Goal: Navigation & Orientation: Find specific page/section

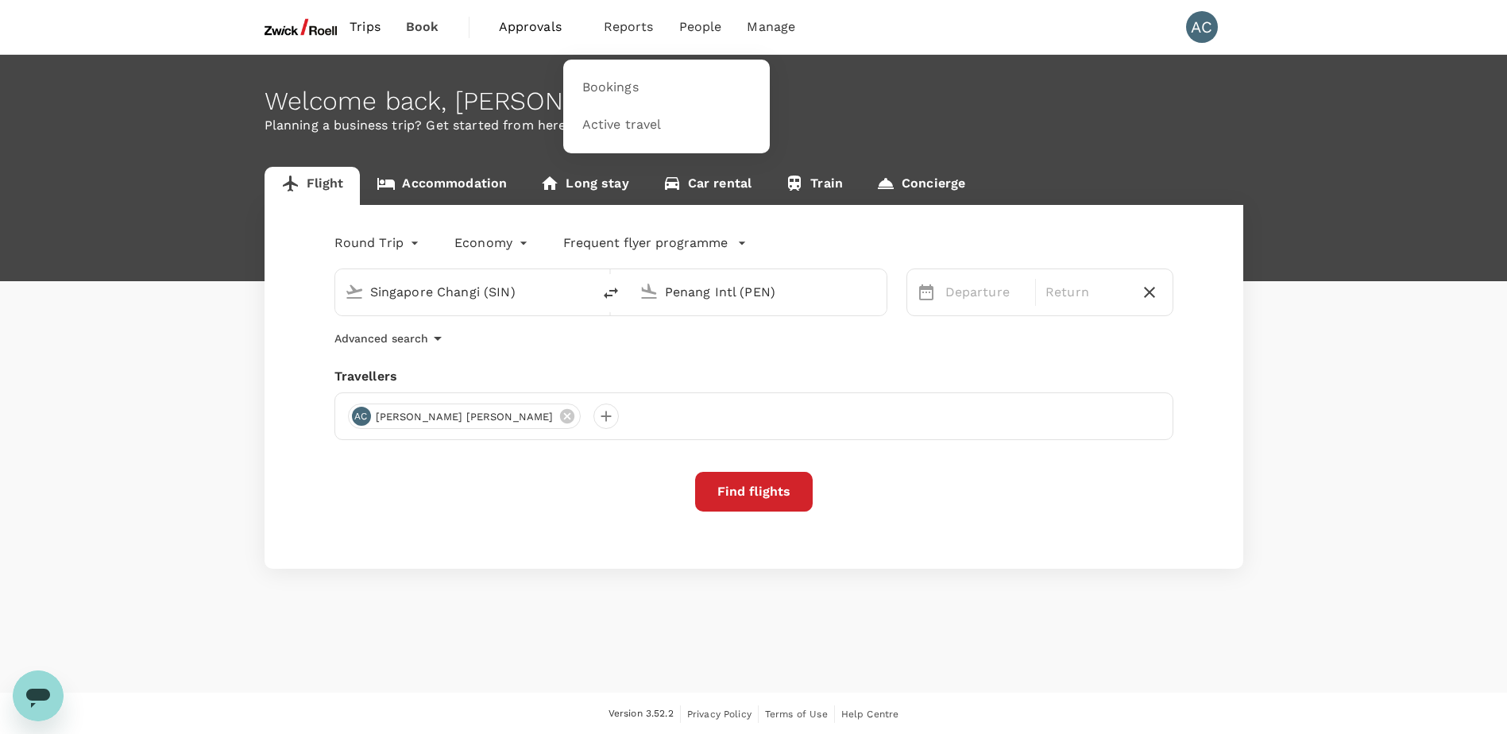
click at [632, 23] on span "Reports" at bounding box center [629, 26] width 50 height 19
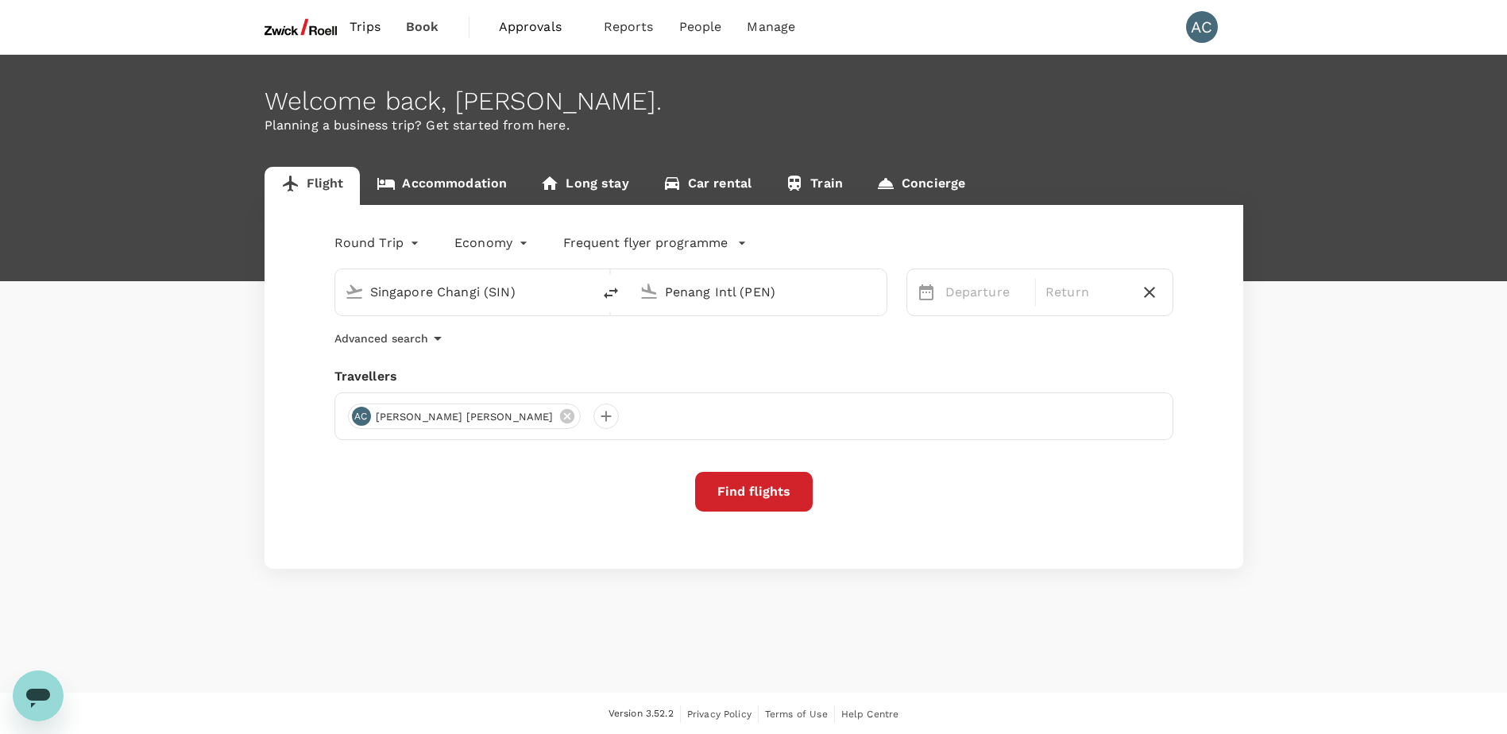
click at [522, 29] on span "Approvals" at bounding box center [538, 26] width 79 height 19
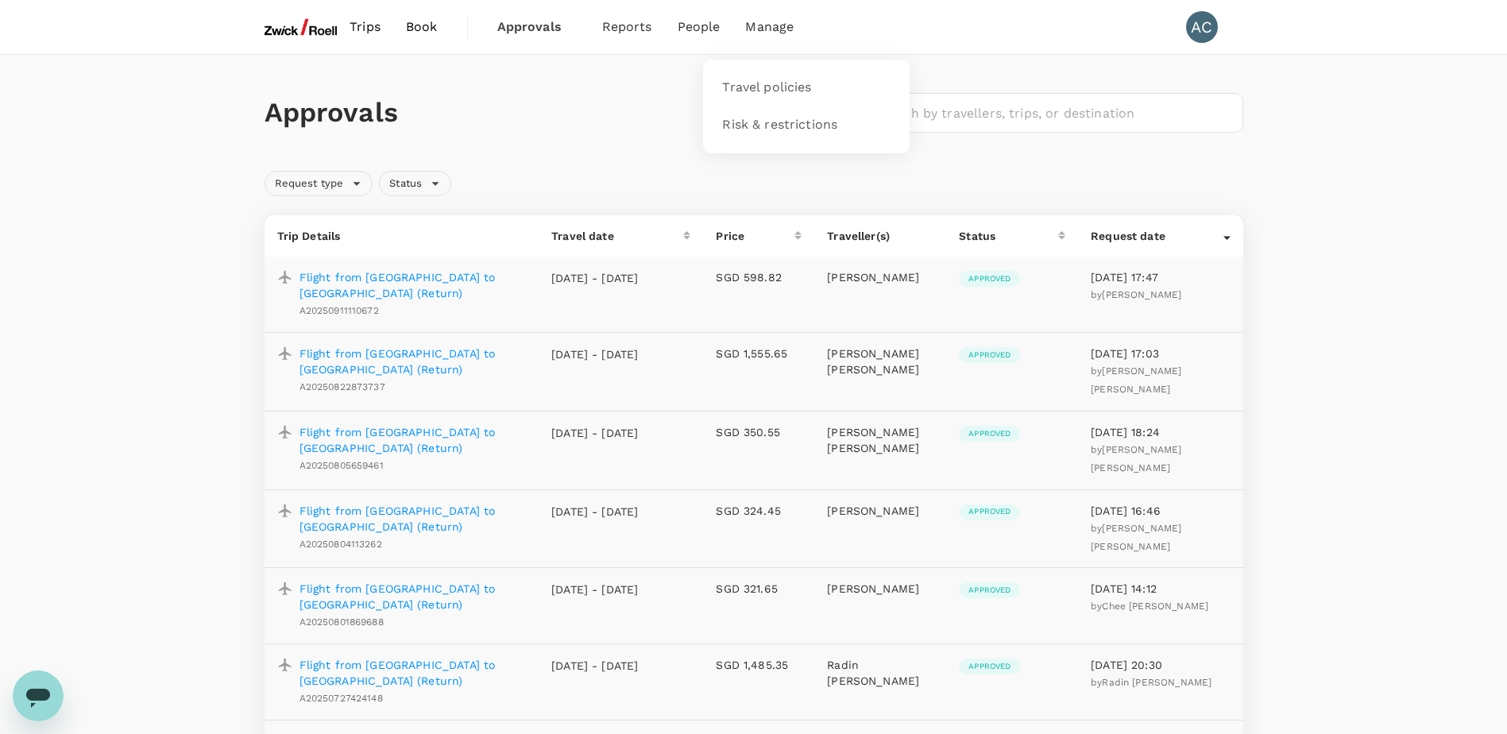
click at [762, 26] on span "Manage" at bounding box center [769, 26] width 48 height 19
click at [319, 24] on img at bounding box center [301, 27] width 73 height 35
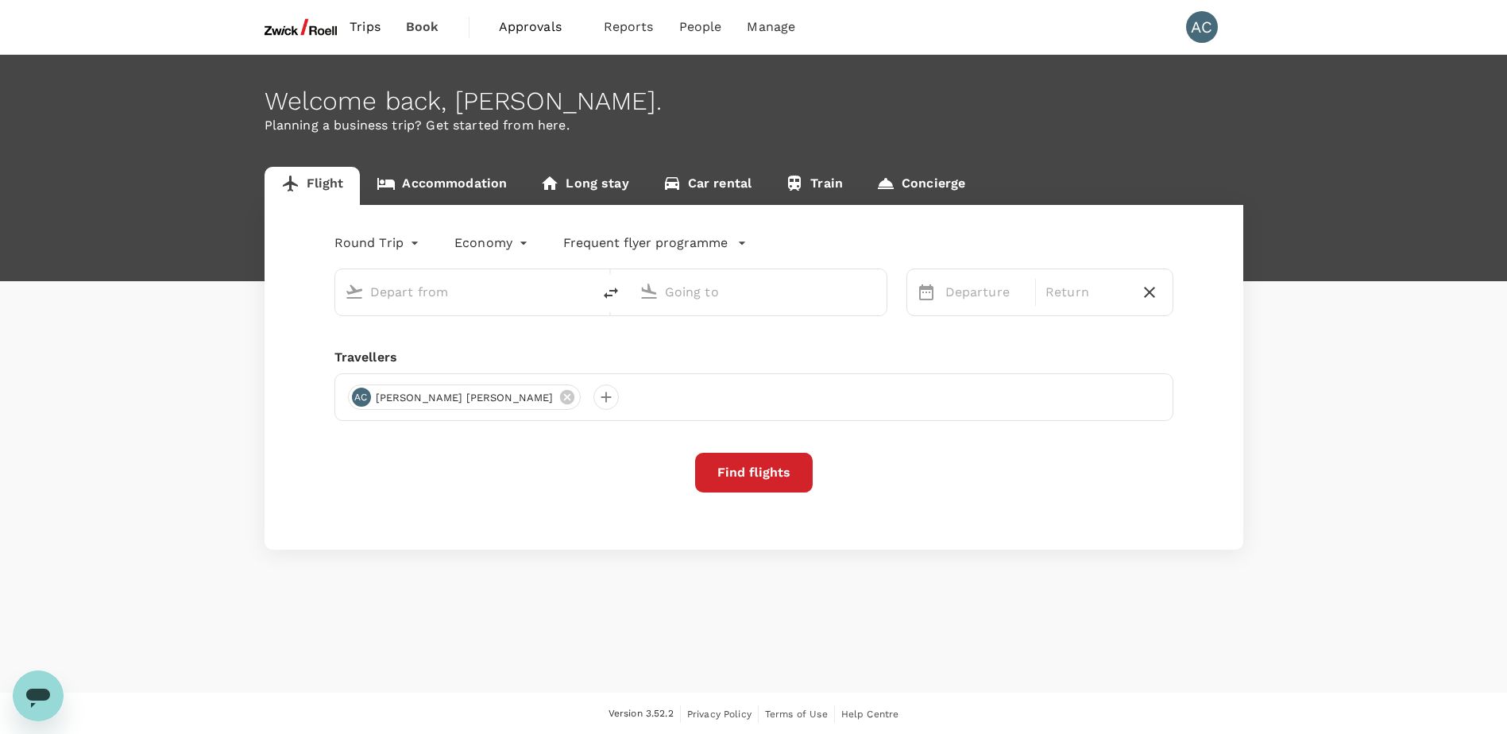
type input "Singapore Changi (SIN)"
type input "Penang Intl (PEN)"
type input "Singapore Changi (SIN)"
type input "Penang Intl (PEN)"
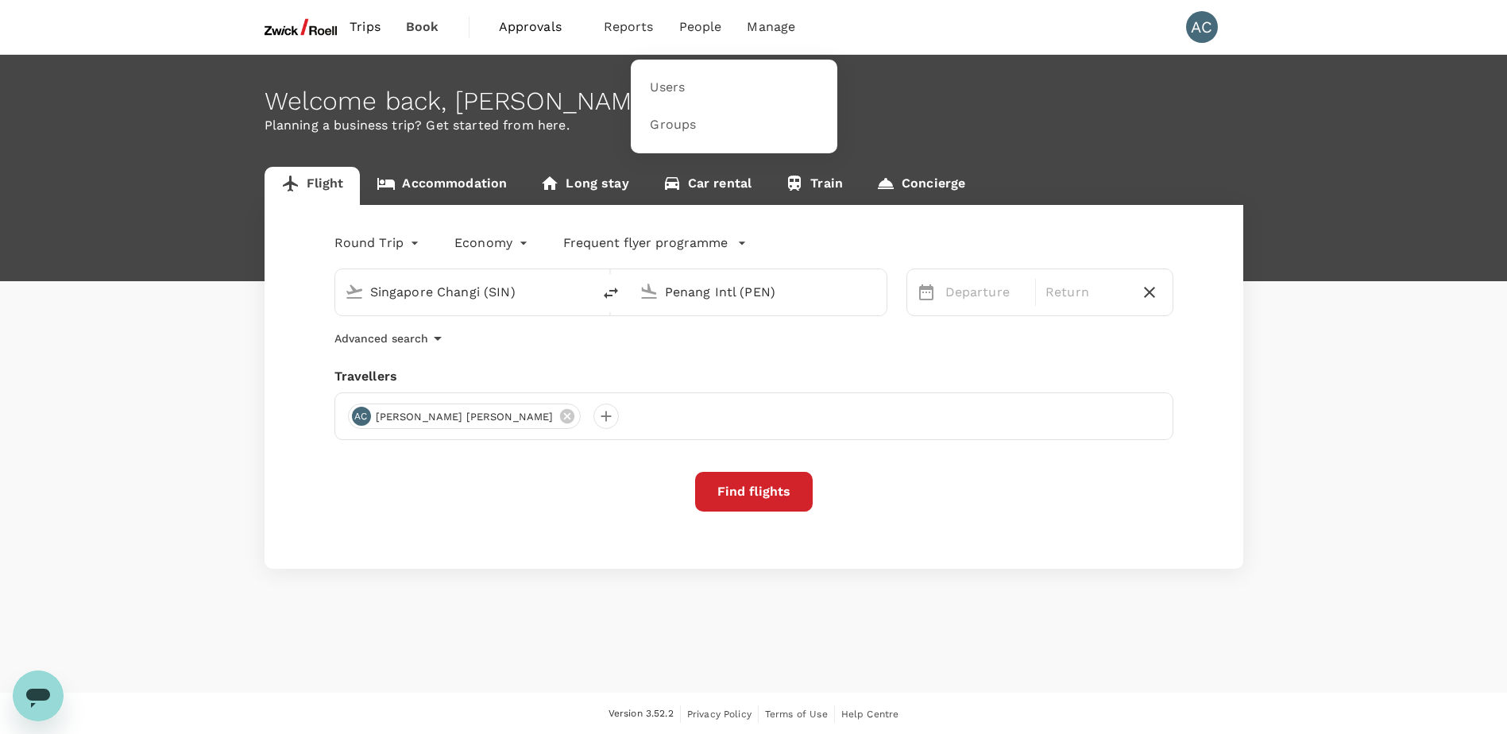
click at [709, 23] on span "People" at bounding box center [700, 26] width 43 height 19
click at [664, 84] on span "Users" at bounding box center [667, 88] width 35 height 18
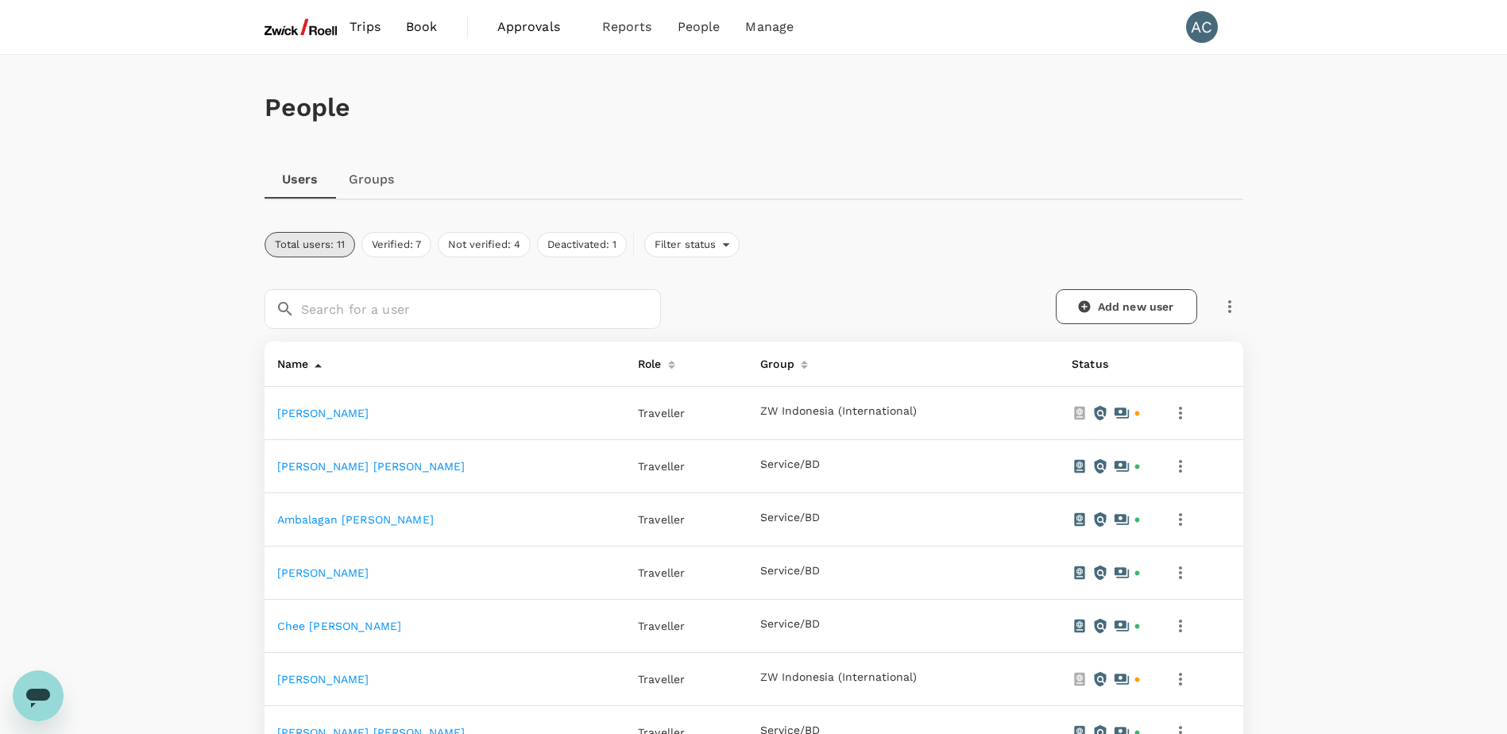
click at [435, 29] on span "Book" at bounding box center [422, 26] width 32 height 19
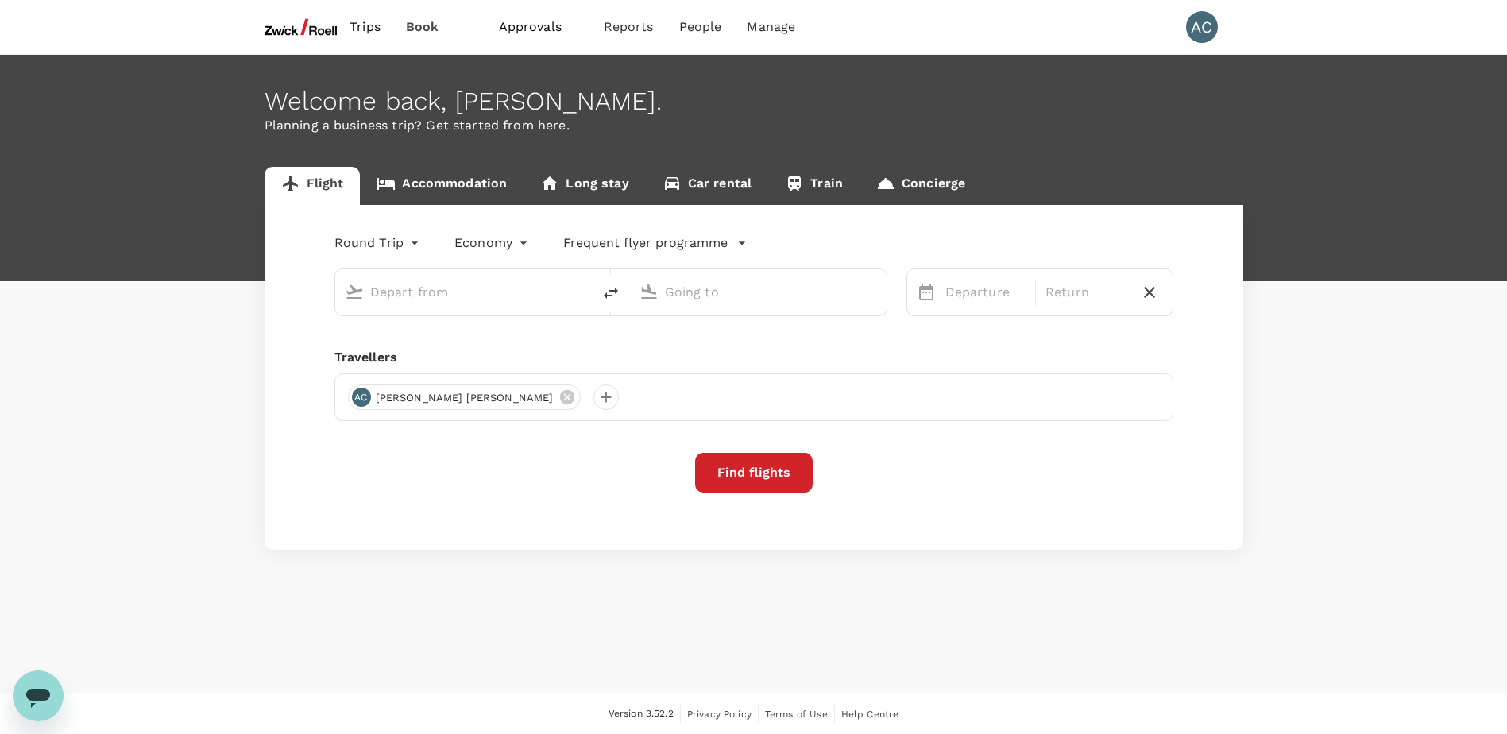
type input "Singapore Changi (SIN)"
type input "Penang Intl (PEN)"
type input "Singapore Changi (SIN)"
type input "Penang Intl (PEN)"
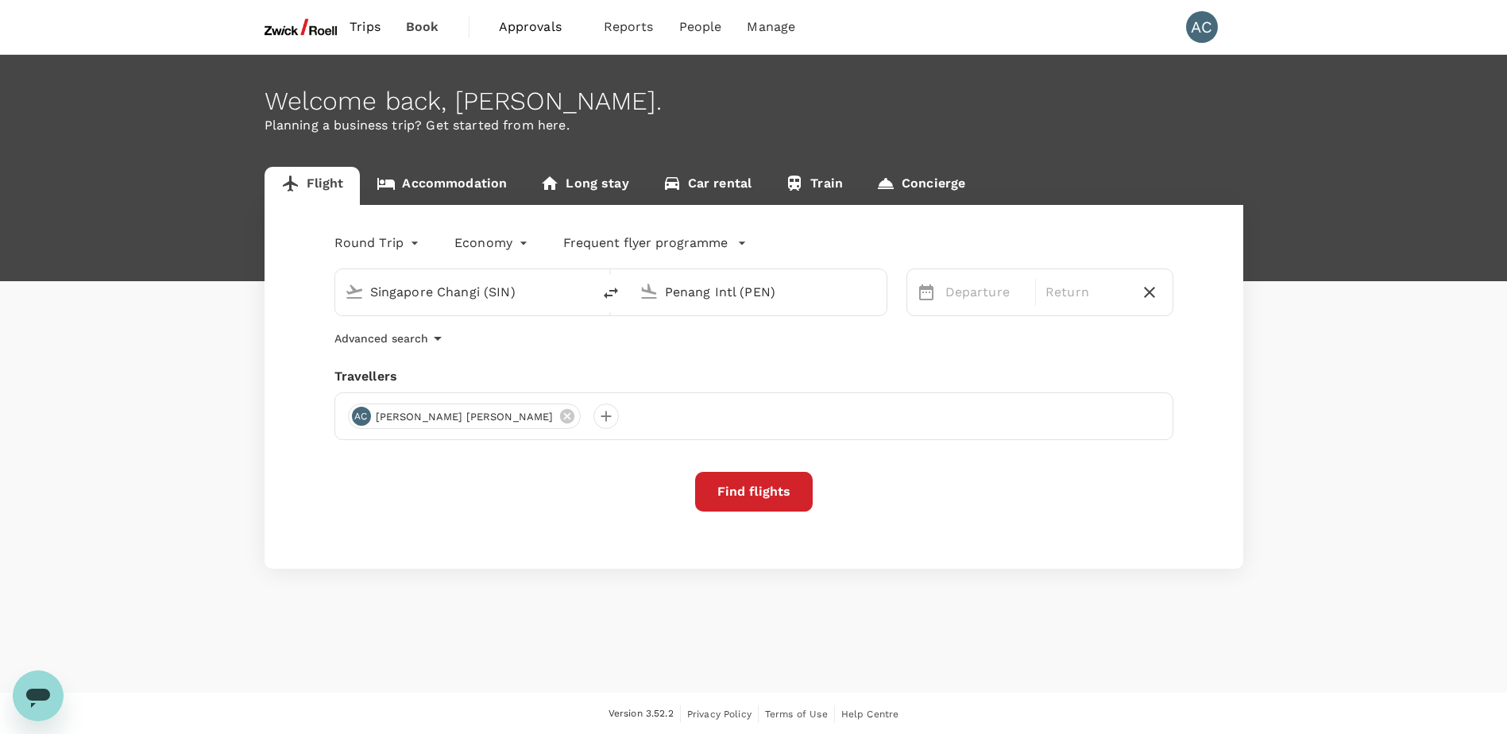
click at [551, 24] on span "Approvals" at bounding box center [538, 26] width 79 height 19
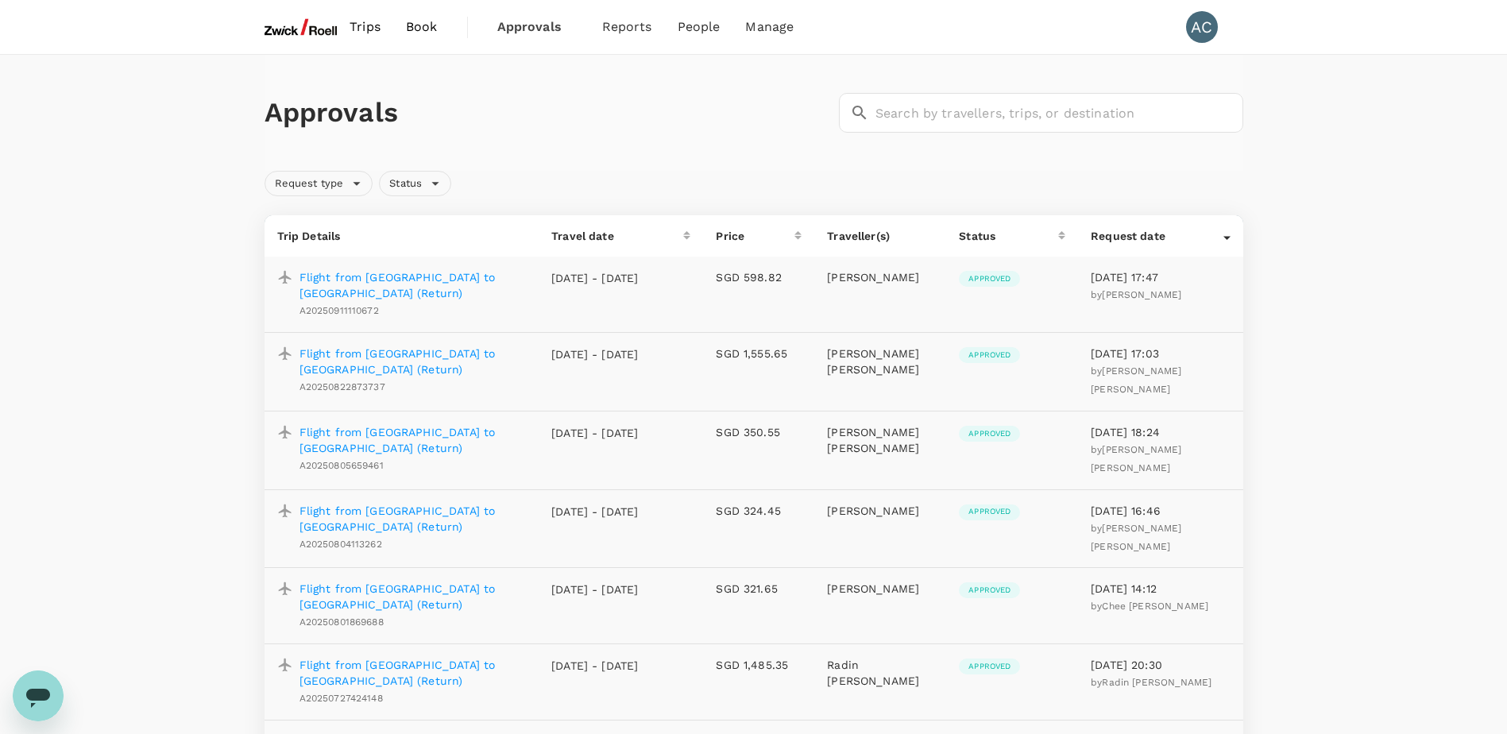
click at [314, 28] on img at bounding box center [301, 27] width 73 height 35
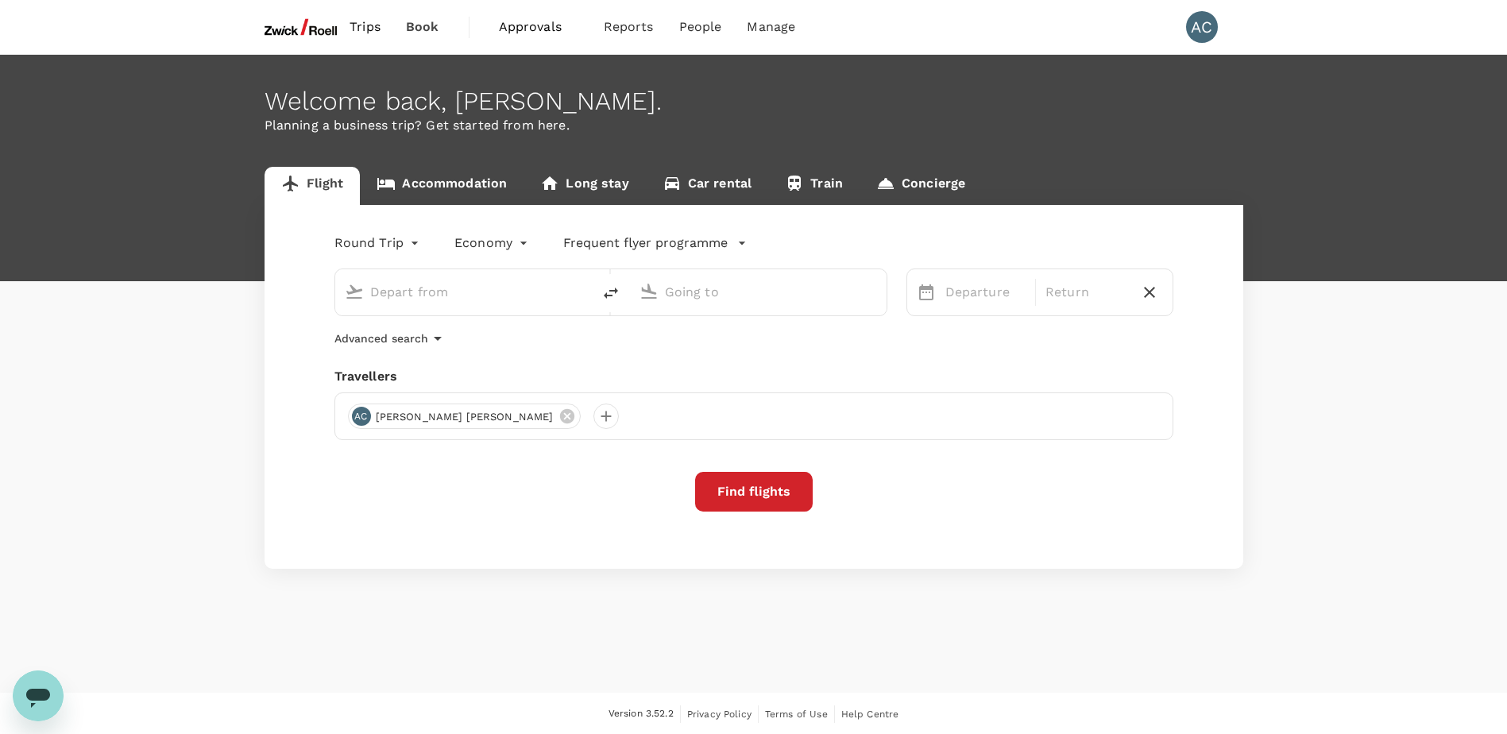
type input "Singapore Changi (SIN)"
type input "Penang Intl (PEN)"
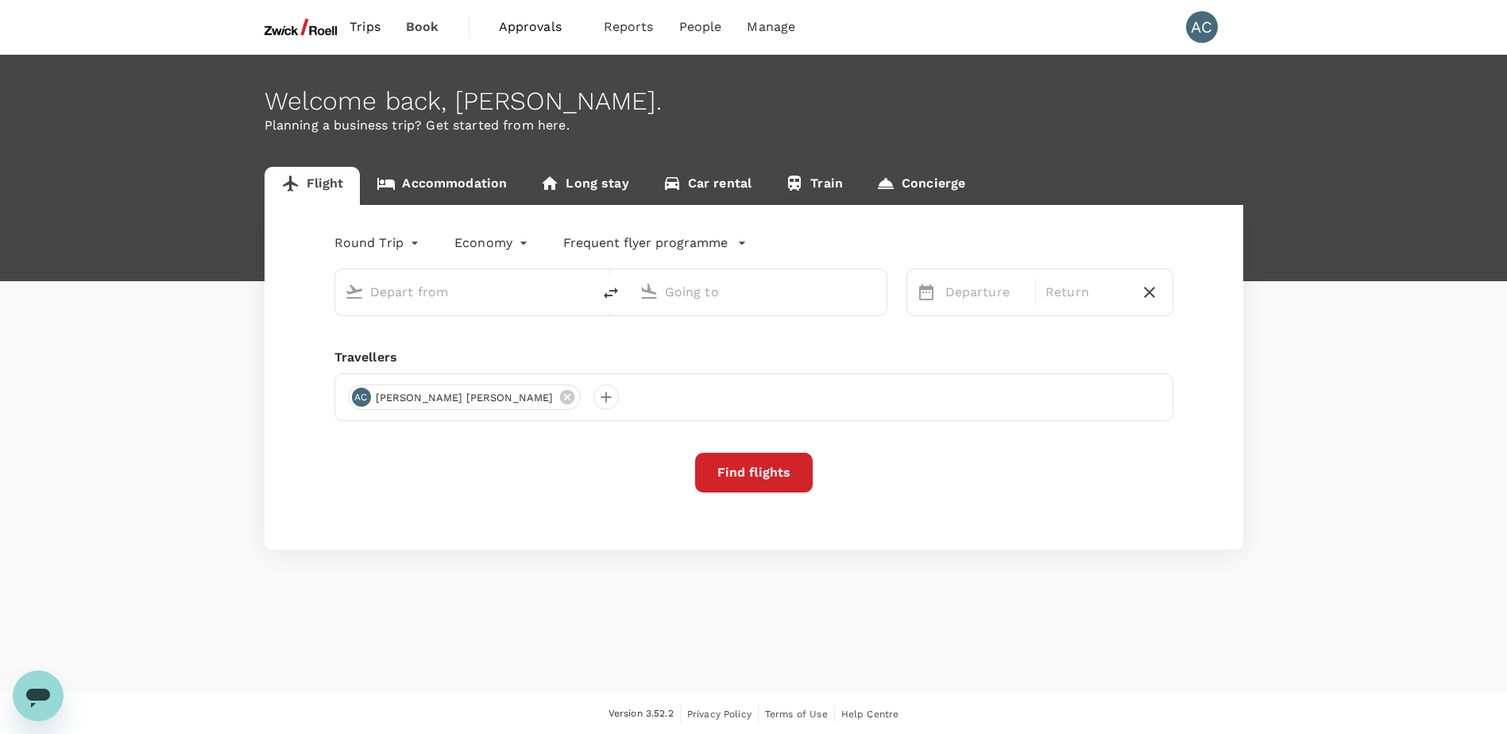
type input "Singapore Changi (SIN)"
type input "Penang Intl (PEN)"
click at [357, 25] on span "Trips" at bounding box center [365, 26] width 31 height 19
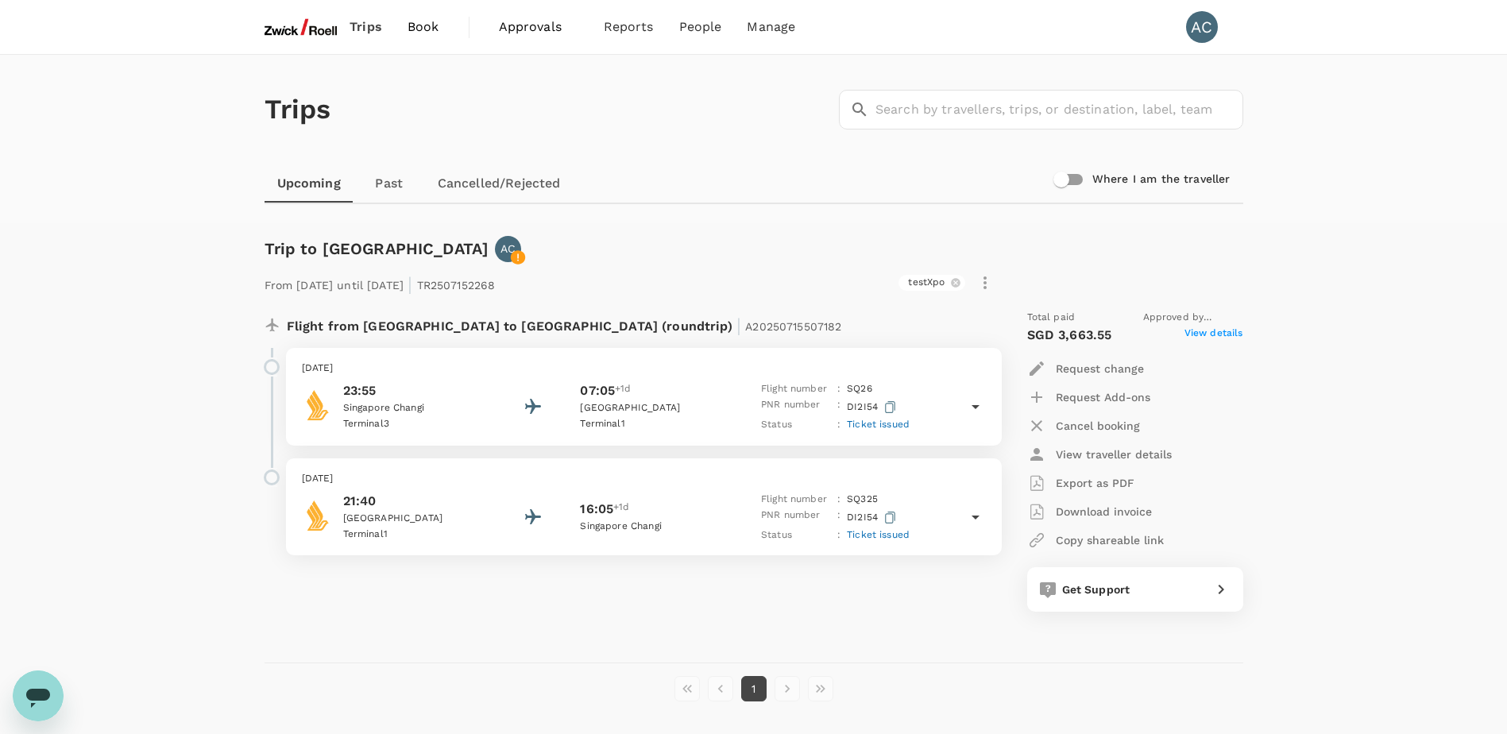
click at [970, 403] on icon at bounding box center [975, 406] width 19 height 19
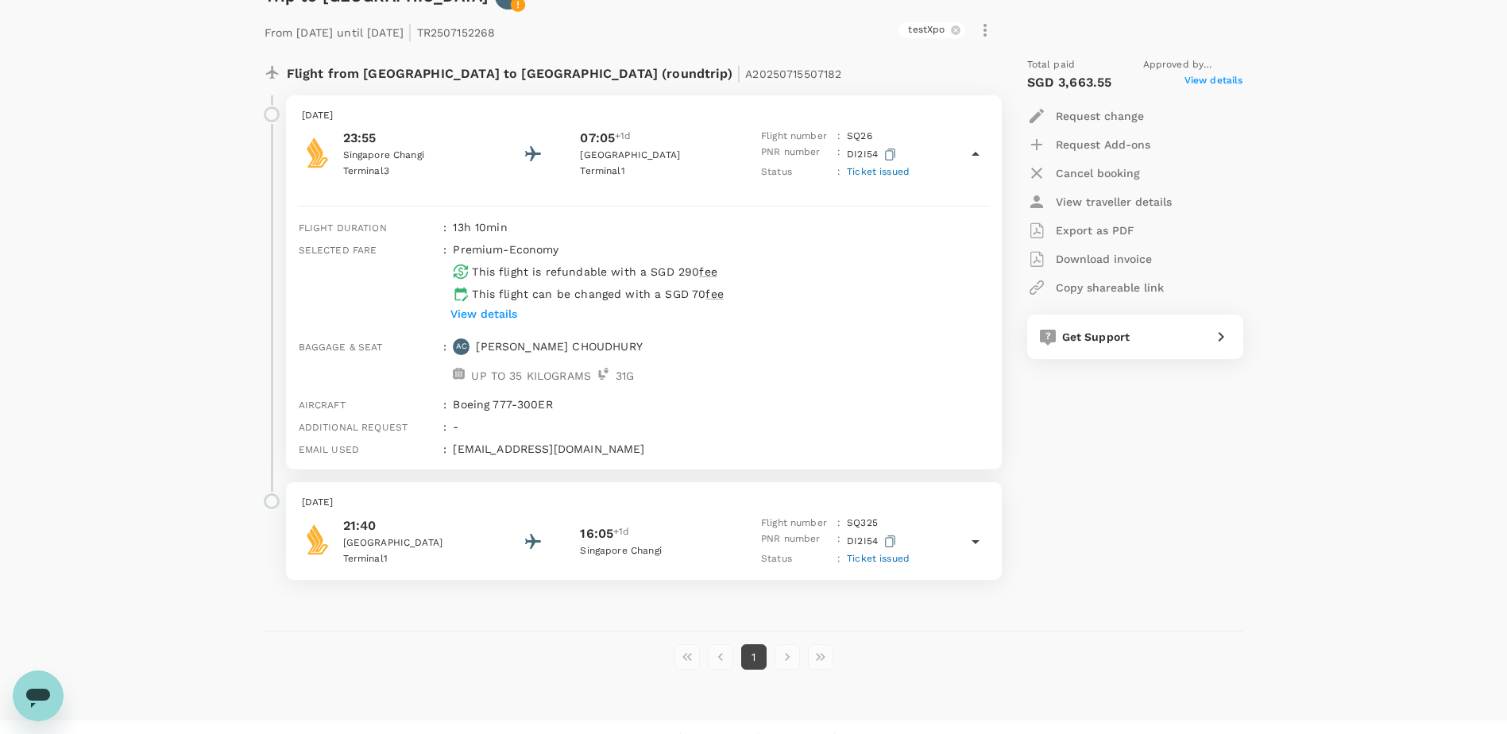
scroll to position [282, 0]
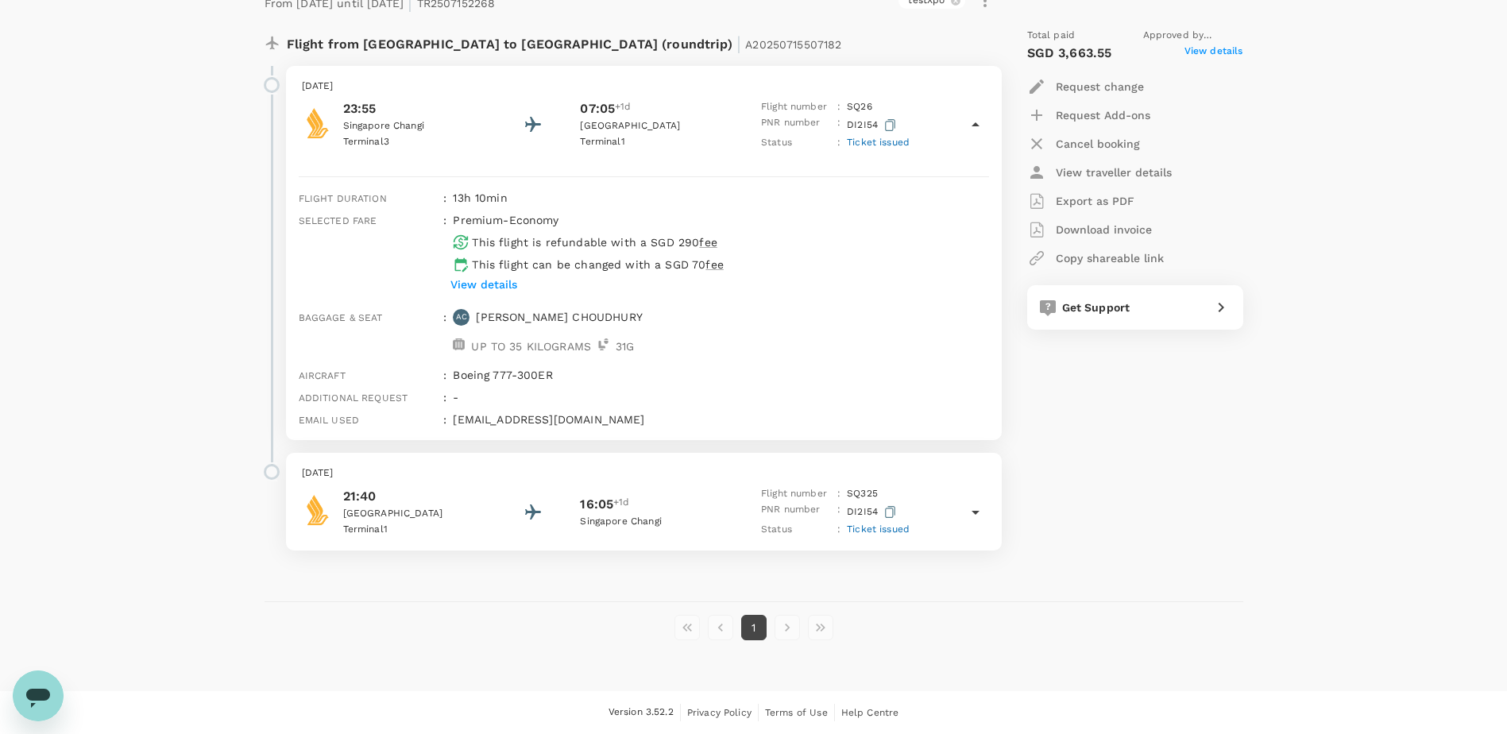
click at [627, 342] on p "31 G" at bounding box center [625, 346] width 18 height 16
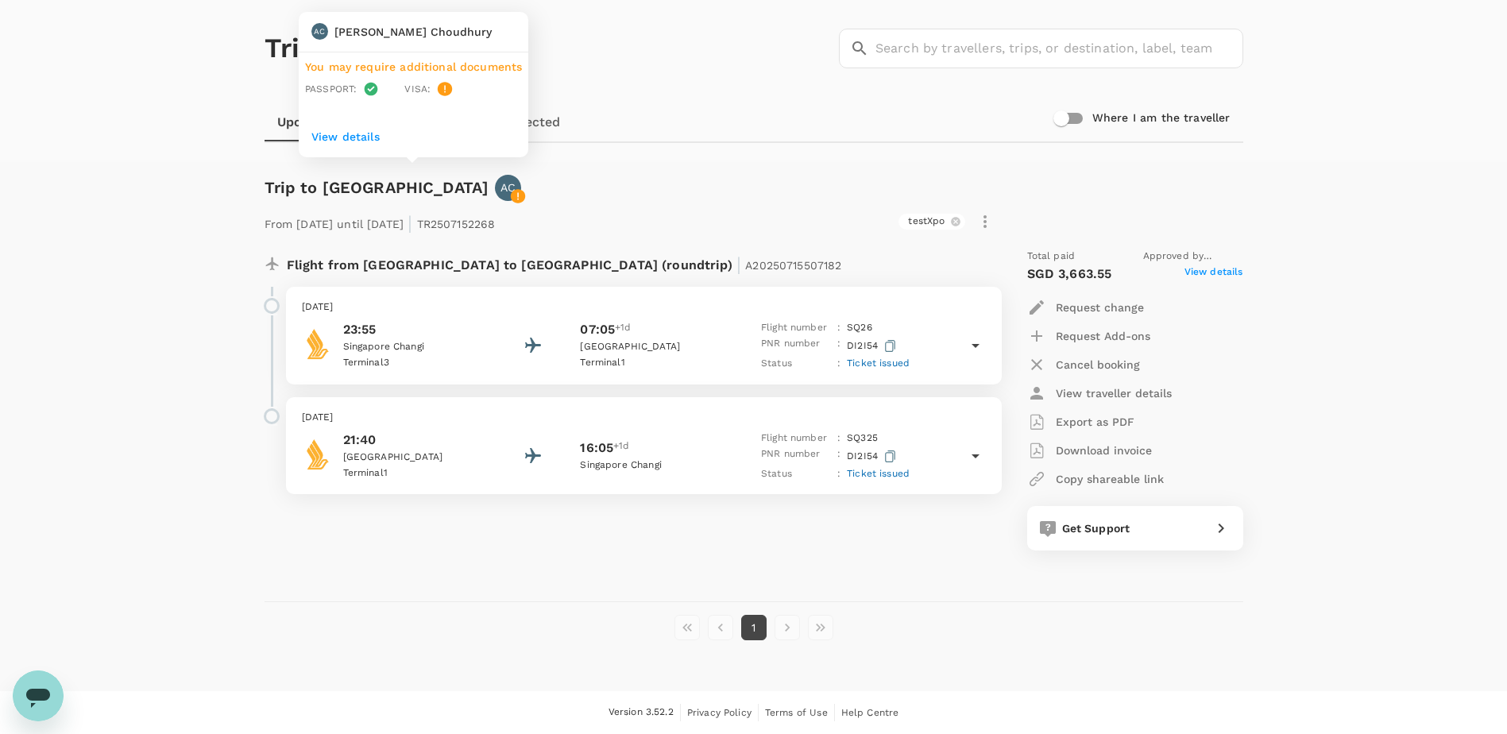
click at [511, 190] on icon at bounding box center [518, 196] width 14 height 14
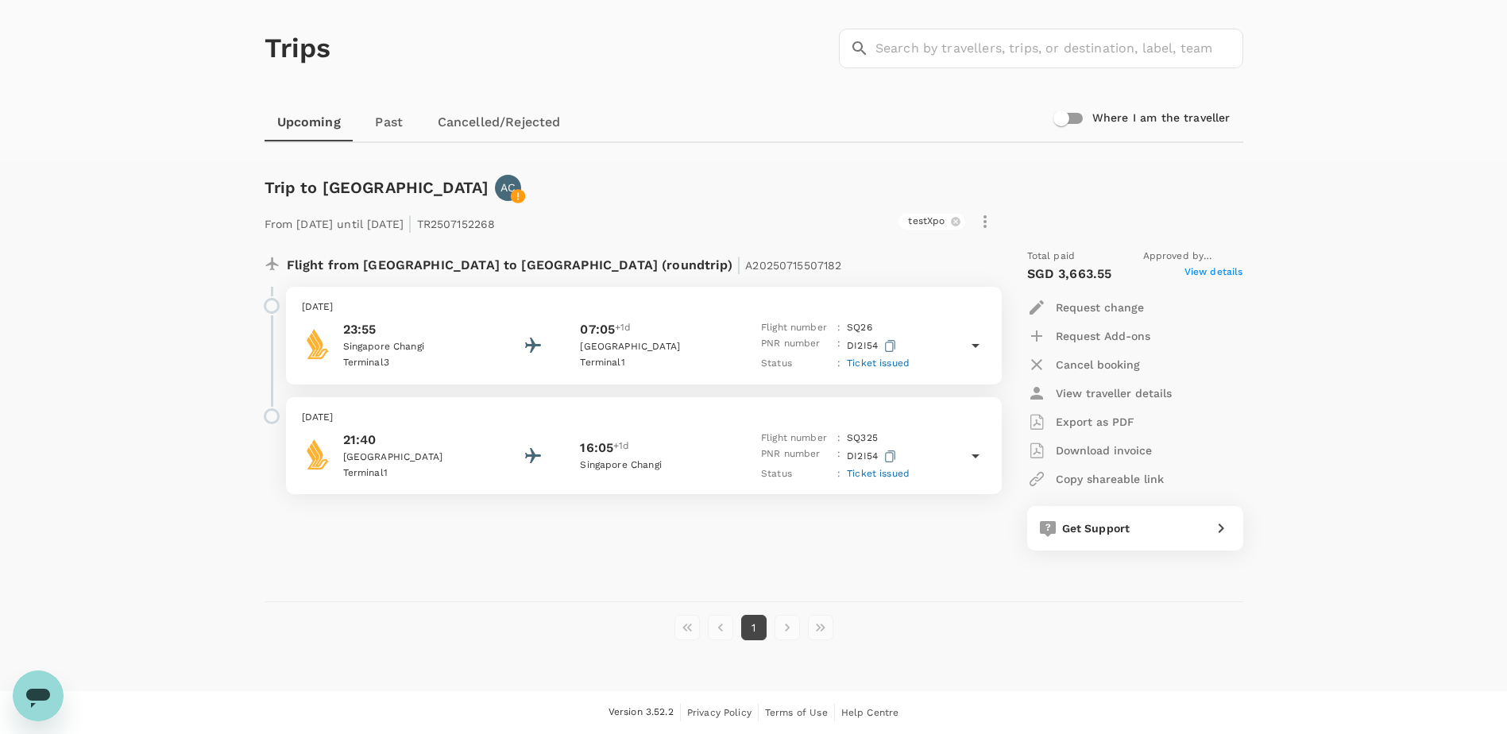
click at [399, 611] on div "Trip to Frankfurt AC From 07 Oct 2025 until 15 Oct 2025 | TR2507152268 testXpo …" at bounding box center [753, 414] width 1017 height 504
click at [972, 454] on icon at bounding box center [975, 455] width 19 height 19
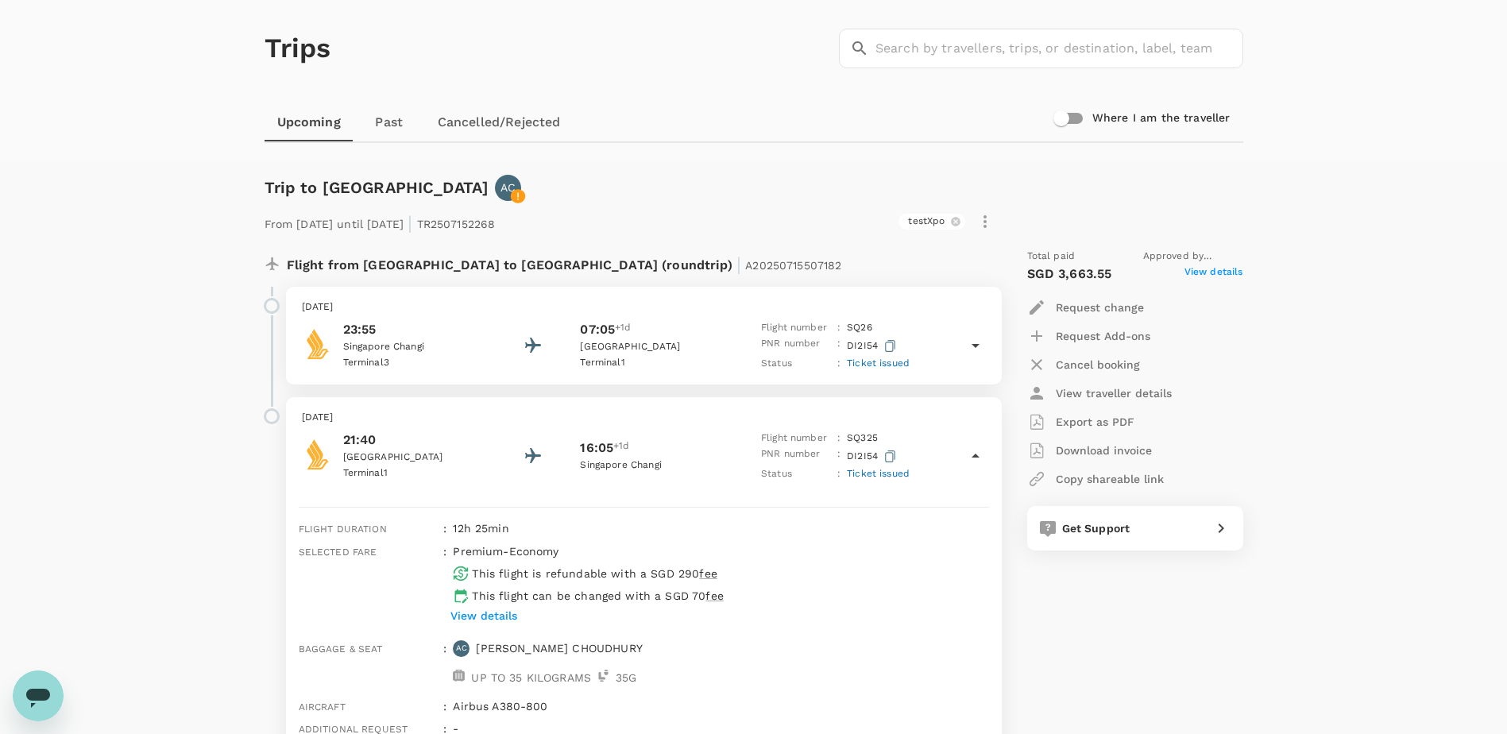
click at [980, 345] on icon at bounding box center [975, 345] width 19 height 19
